Goal: Task Accomplishment & Management: Use online tool/utility

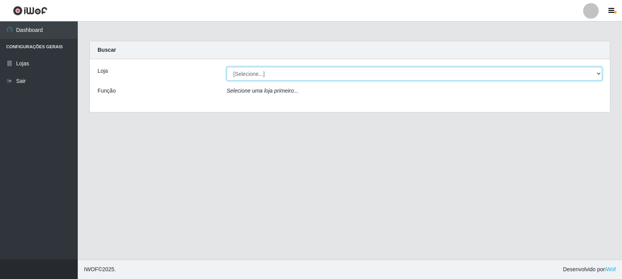
click at [288, 76] on select "[Selecione...] Rede Compras Supermercados - LOJA 3" at bounding box center [415, 74] width 376 height 14
select select "162"
click at [227, 67] on select "[Selecione...] Rede Compras Supermercados - LOJA 3" at bounding box center [415, 74] width 376 height 14
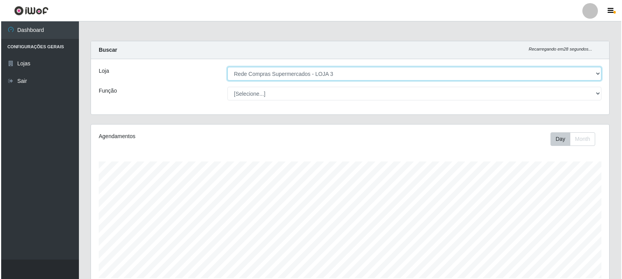
scroll to position [168, 0]
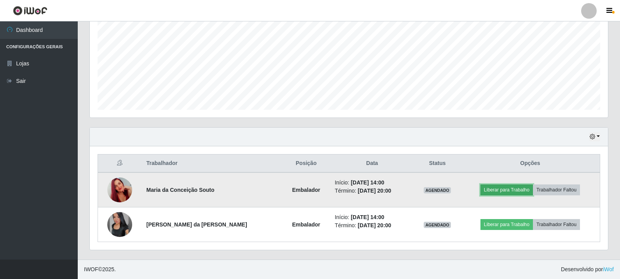
click at [500, 190] on button "Liberar para Trabalho" at bounding box center [507, 189] width 53 height 11
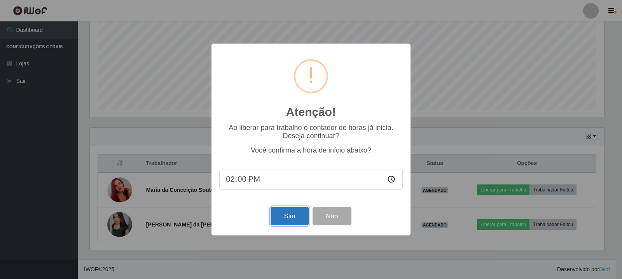
click at [291, 221] on button "Sim" at bounding box center [290, 216] width 38 height 18
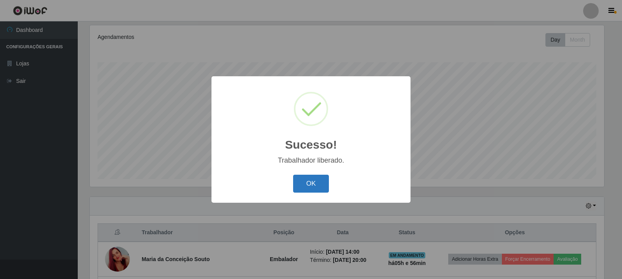
click at [327, 182] on button "OK" at bounding box center [311, 184] width 36 height 18
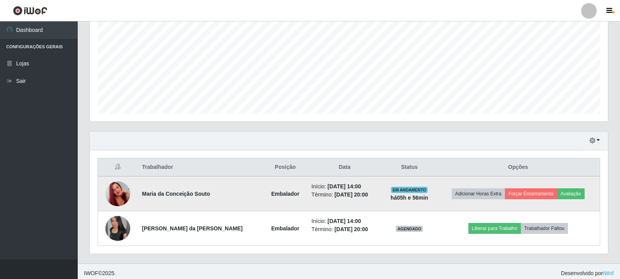
scroll to position [168, 0]
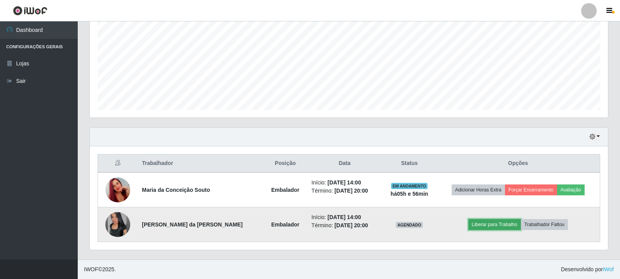
click at [496, 225] on button "Liberar para Trabalho" at bounding box center [495, 224] width 53 height 11
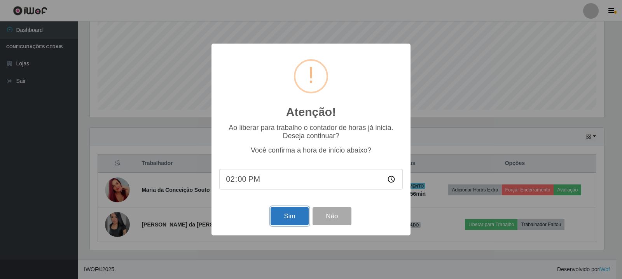
click at [302, 210] on button "Sim" at bounding box center [290, 216] width 38 height 18
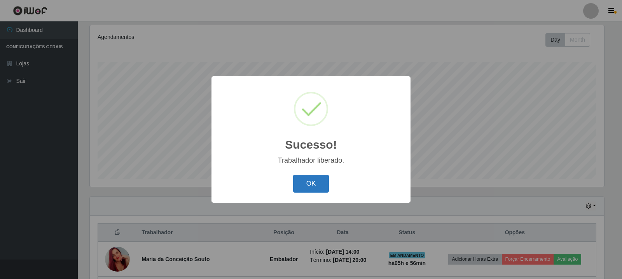
drag, startPoint x: 321, startPoint y: 184, endPoint x: 485, endPoint y: 203, distance: 165.0
click at [321, 184] on button "OK" at bounding box center [311, 184] width 36 height 18
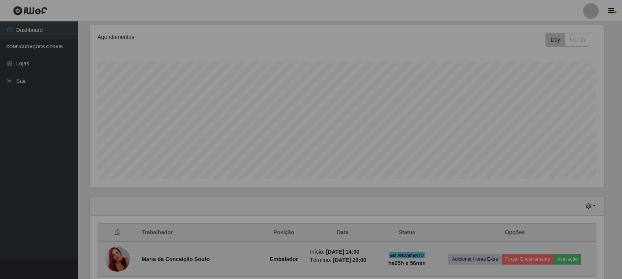
scroll to position [161, 519]
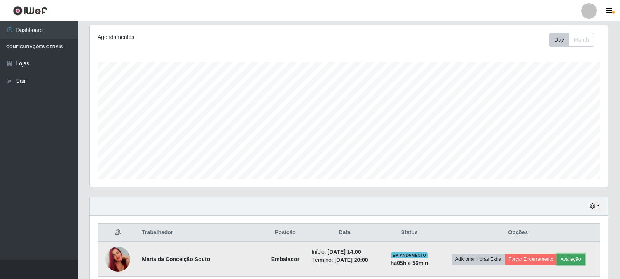
click at [573, 259] on button "Avaliação" at bounding box center [571, 259] width 28 height 11
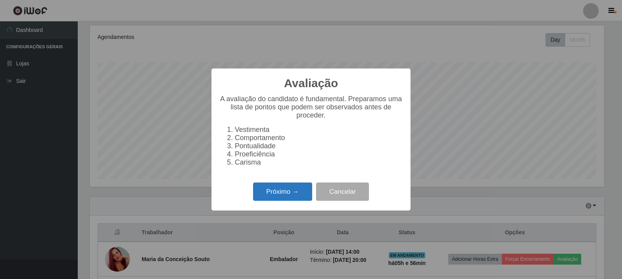
click at [289, 194] on button "Próximo →" at bounding box center [282, 191] width 59 height 18
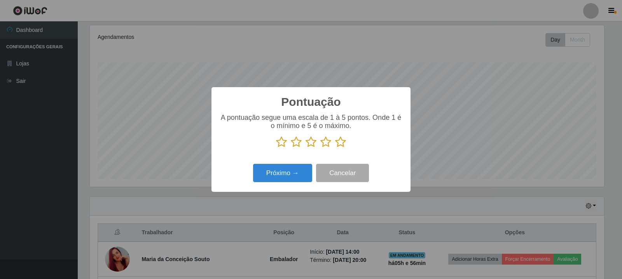
scroll to position [388840, 388486]
click at [342, 142] on icon at bounding box center [340, 142] width 11 height 12
click at [335, 148] on input "radio" at bounding box center [335, 148] width 0 height 0
click at [293, 177] on button "Próximo →" at bounding box center [282, 173] width 59 height 18
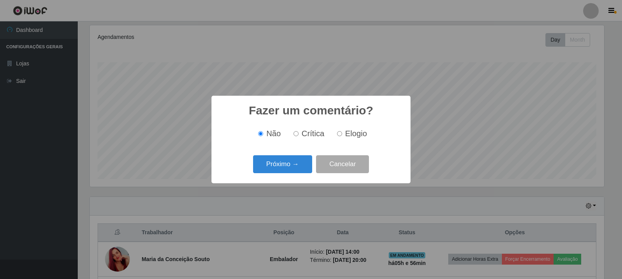
click at [339, 136] on input "Elogio" at bounding box center [339, 133] width 5 height 5
radio input "true"
click at [301, 159] on button "Próximo →" at bounding box center [282, 164] width 59 height 18
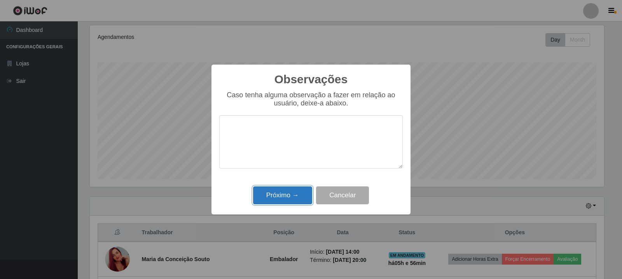
click at [298, 196] on button "Próximo →" at bounding box center [282, 195] width 59 height 18
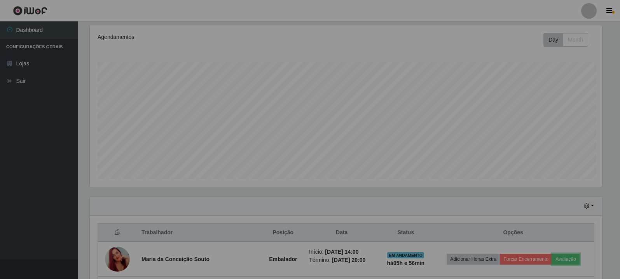
scroll to position [0, 0]
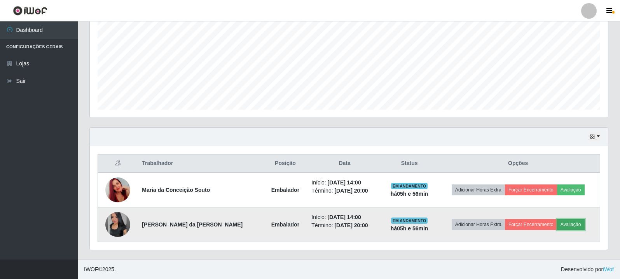
click at [567, 225] on button "Avaliação" at bounding box center [571, 224] width 28 height 11
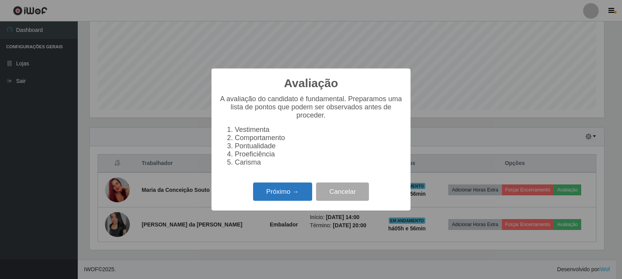
click at [295, 197] on button "Próximo →" at bounding box center [282, 191] width 59 height 18
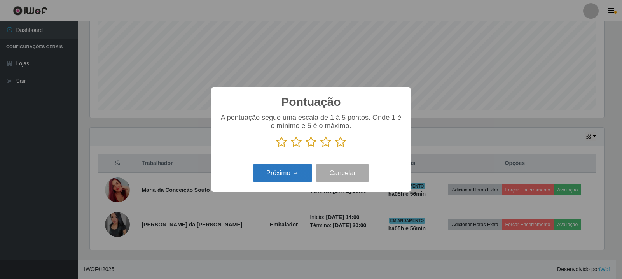
drag, startPoint x: 339, startPoint y: 140, endPoint x: 286, endPoint y: 168, distance: 60.0
click at [338, 140] on icon at bounding box center [340, 142] width 11 height 12
click at [335, 148] on input "radio" at bounding box center [335, 148] width 0 height 0
click at [282, 177] on button "Próximo →" at bounding box center [282, 173] width 59 height 18
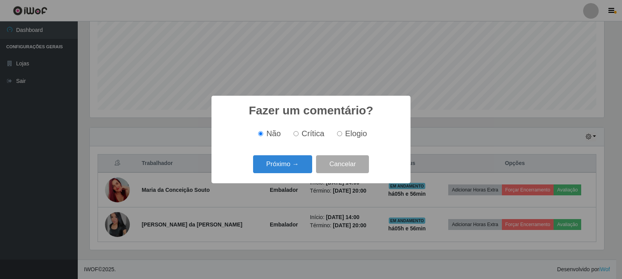
click at [344, 129] on label "Elogio" at bounding box center [350, 133] width 33 height 9
click at [342, 131] on input "Elogio" at bounding box center [339, 133] width 5 height 5
radio input "true"
click at [300, 159] on button "Próximo →" at bounding box center [282, 164] width 59 height 18
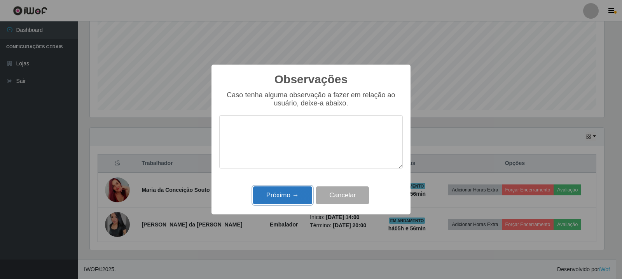
click at [297, 191] on button "Próximo →" at bounding box center [282, 195] width 59 height 18
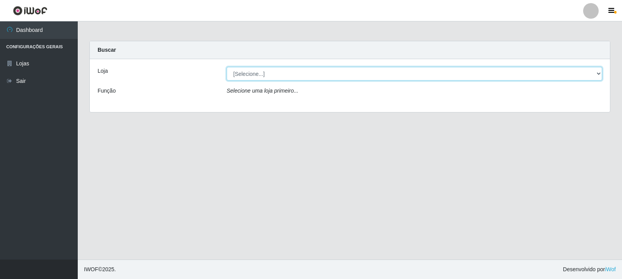
click at [439, 75] on select "[Selecione...] Rede Compras Supermercados - LOJA 3" at bounding box center [415, 74] width 376 height 14
select select "162"
click at [227, 67] on select "[Selecione...] Rede Compras Supermercados - LOJA 3" at bounding box center [415, 74] width 376 height 14
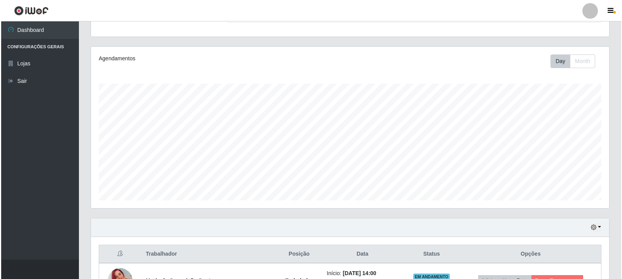
scroll to position [168, 0]
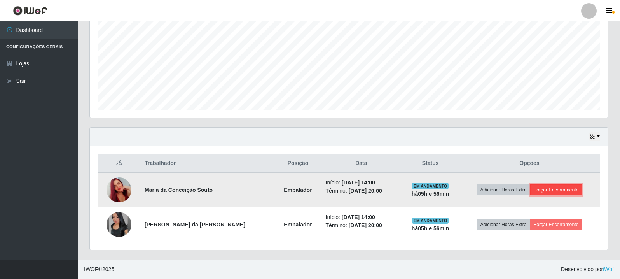
click at [549, 191] on button "Forçar Encerramento" at bounding box center [557, 189] width 52 height 11
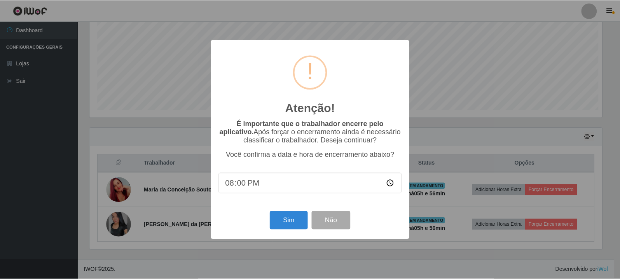
scroll to position [161, 515]
drag, startPoint x: 291, startPoint y: 214, endPoint x: 464, endPoint y: 210, distance: 172.4
click at [291, 216] on button "Sim" at bounding box center [290, 220] width 38 height 18
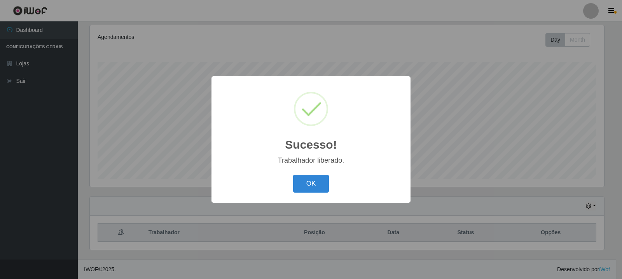
click at [541, 224] on div "Sucesso! × Trabalhador liberado. OK Cancel" at bounding box center [311, 139] width 622 height 279
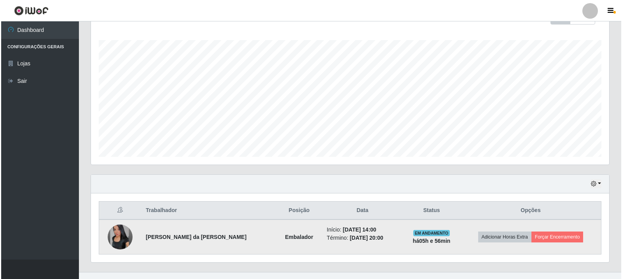
scroll to position [134, 0]
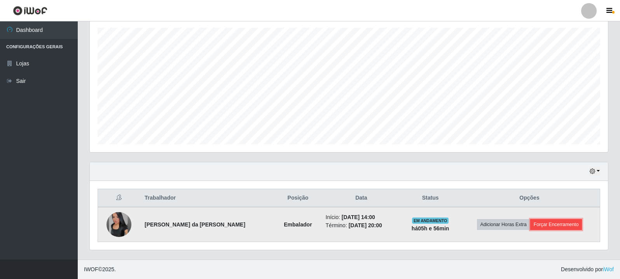
click at [541, 227] on button "Forçar Encerramento" at bounding box center [557, 224] width 52 height 11
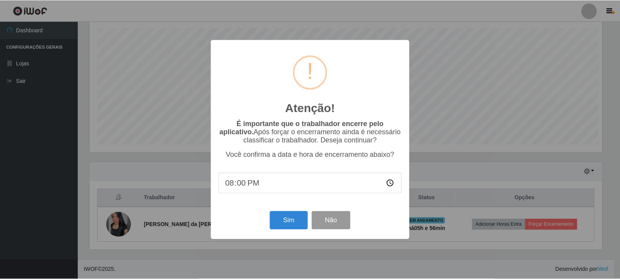
scroll to position [161, 515]
click at [289, 227] on button "Sim" at bounding box center [290, 220] width 38 height 18
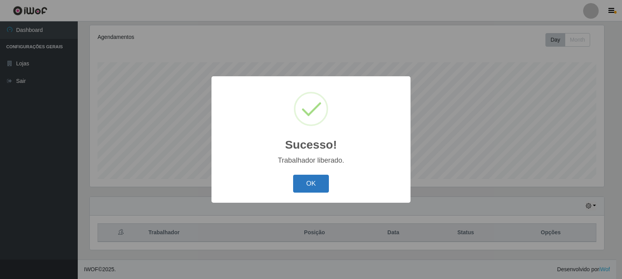
click at [309, 181] on button "OK" at bounding box center [311, 184] width 36 height 18
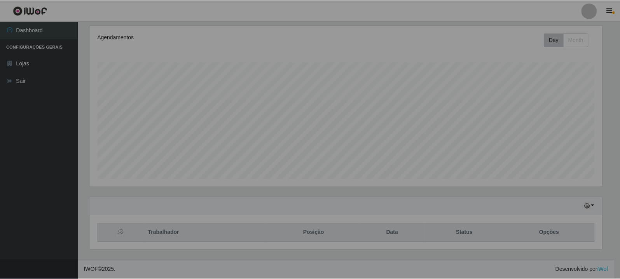
scroll to position [161, 519]
